Goal: Find contact information: Find contact information

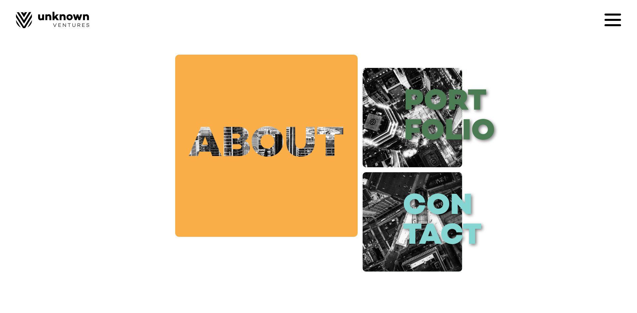
click at [325, 143] on link "about" at bounding box center [266, 146] width 182 height 182
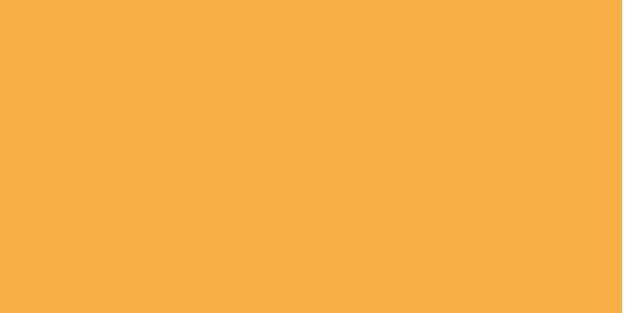
click at [431, 104] on div at bounding box center [311, 156] width 622 height 313
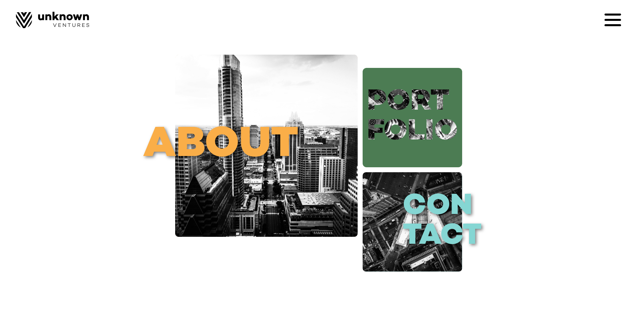
click at [444, 135] on link "port folio" at bounding box center [411, 117] width 99 height 99
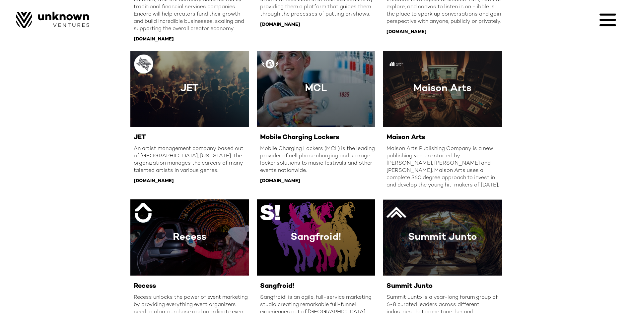
scroll to position [697, 0]
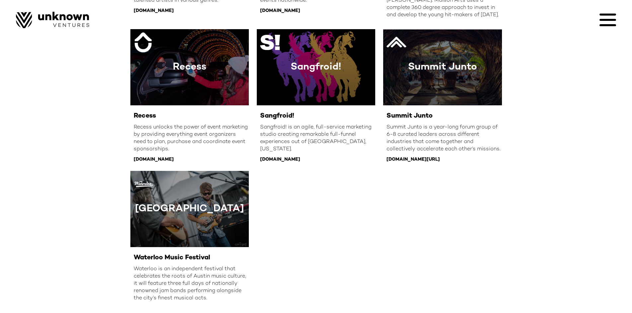
click at [605, 21] on icon at bounding box center [607, 20] width 17 height 17
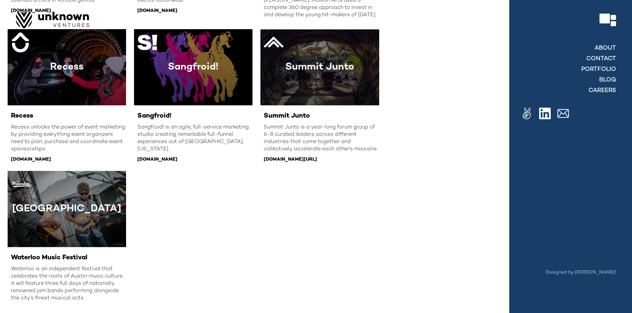
click at [547, 113] on img at bounding box center [545, 114] width 12 height 12
click at [604, 61] on link "contact" at bounding box center [601, 59] width 30 height 8
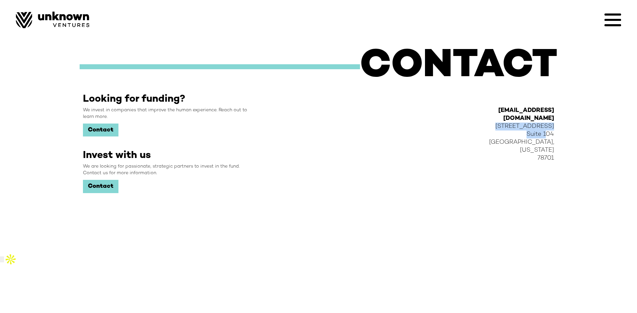
copy div "[STREET_ADDRESS]"
drag, startPoint x: 502, startPoint y: 120, endPoint x: 554, endPoint y: 127, distance: 52.9
click at [554, 127] on div "[EMAIL_ADDRESS][DOMAIN_NAME] [STREET_ADDRESS][US_STATE]" at bounding box center [522, 172] width 75 height 159
click at [514, 138] on div "[EMAIL_ADDRESS][DOMAIN_NAME] [STREET_ADDRESS][US_STATE]" at bounding box center [519, 135] width 68 height 56
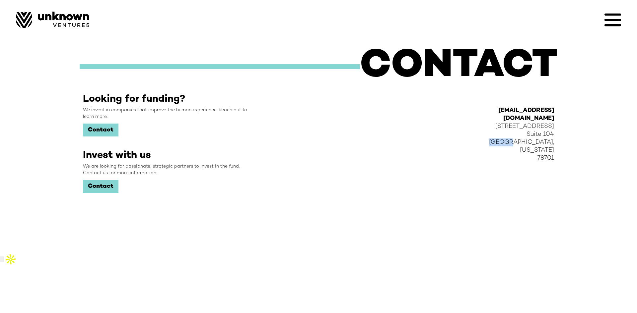
click at [514, 138] on div "[EMAIL_ADDRESS][DOMAIN_NAME] [STREET_ADDRESS][US_STATE]" at bounding box center [519, 135] width 68 height 56
copy div "7870"
copy div "78701"
drag, startPoint x: 532, startPoint y: 144, endPoint x: 557, endPoint y: 140, distance: 25.1
click at [557, 140] on div "[EMAIL_ADDRESS][DOMAIN_NAME] [STREET_ADDRESS][US_STATE]" at bounding box center [522, 172] width 75 height 159
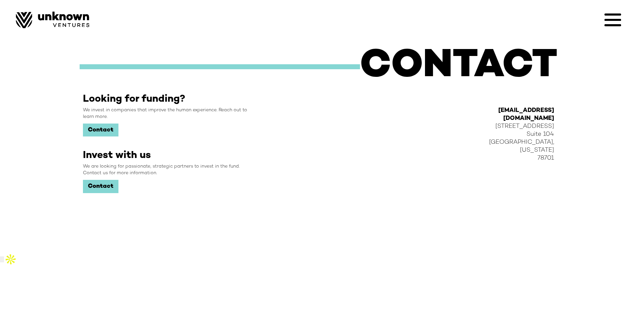
drag, startPoint x: 615, startPoint y: 14, endPoint x: 614, endPoint y: 18, distance: 4.7
click at [615, 15] on icon at bounding box center [612, 20] width 17 height 17
